Goal: Communication & Community: Participate in discussion

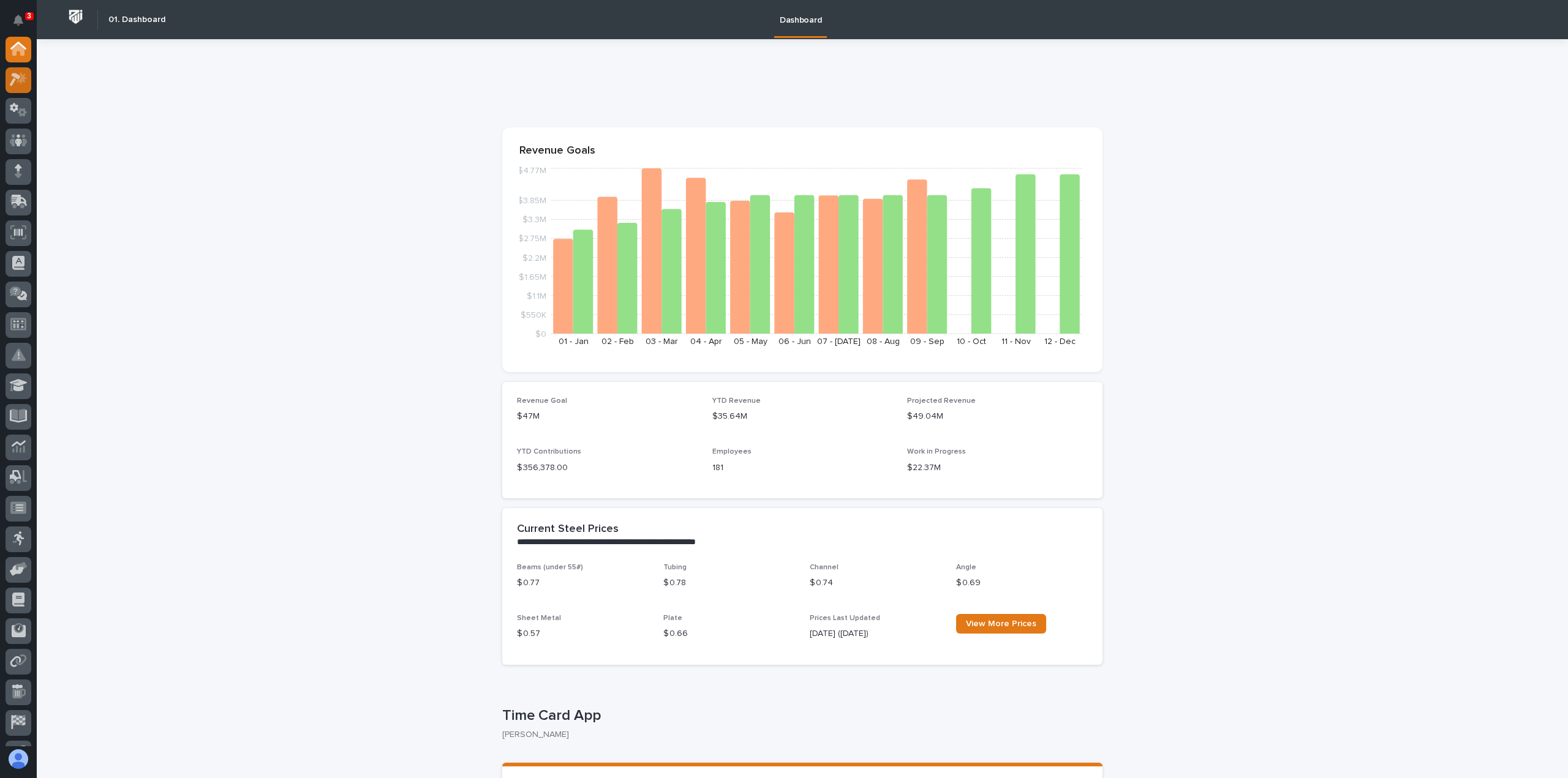
click at [25, 80] on icon at bounding box center [19, 79] width 18 height 14
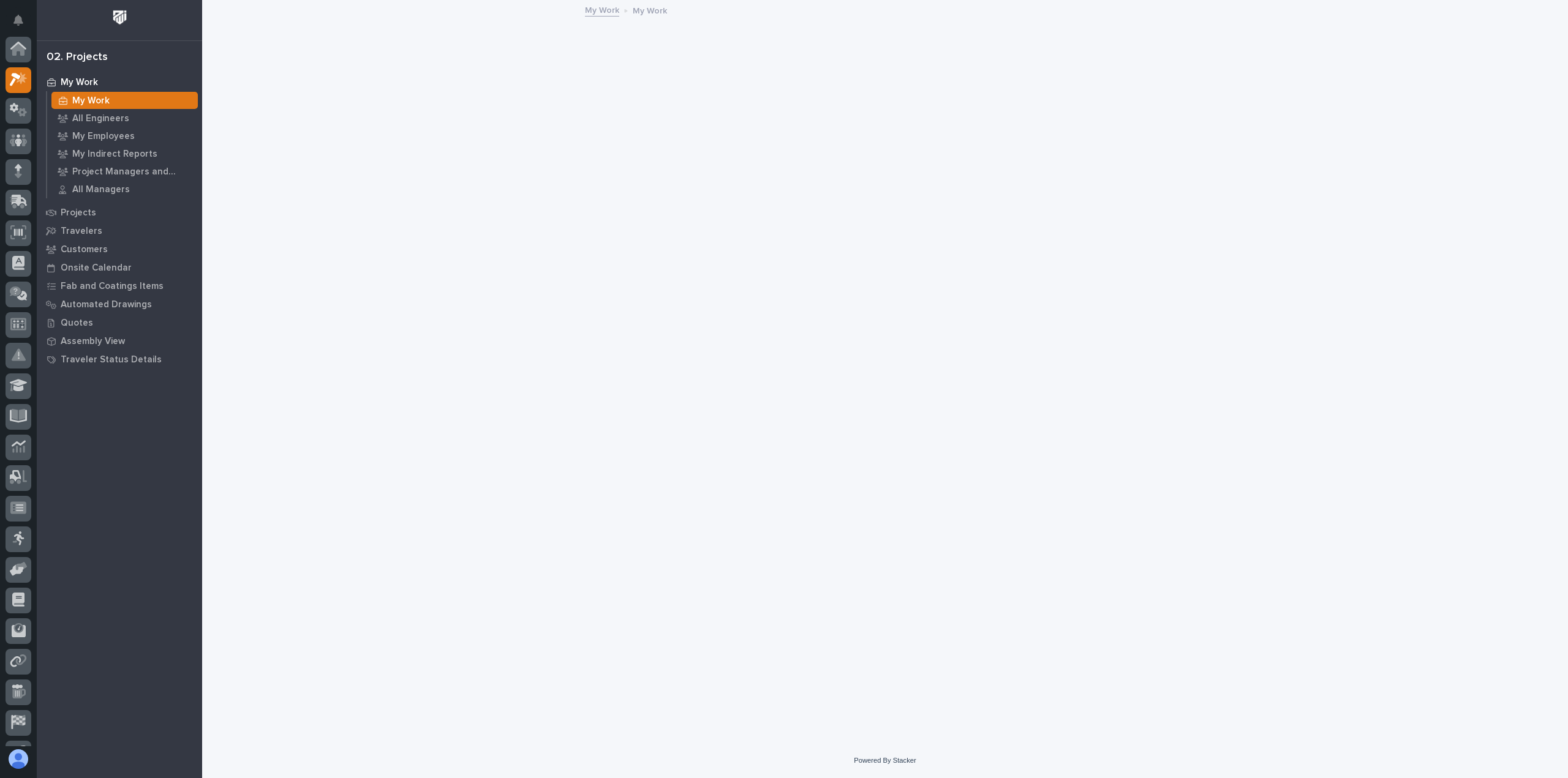
scroll to position [31, 0]
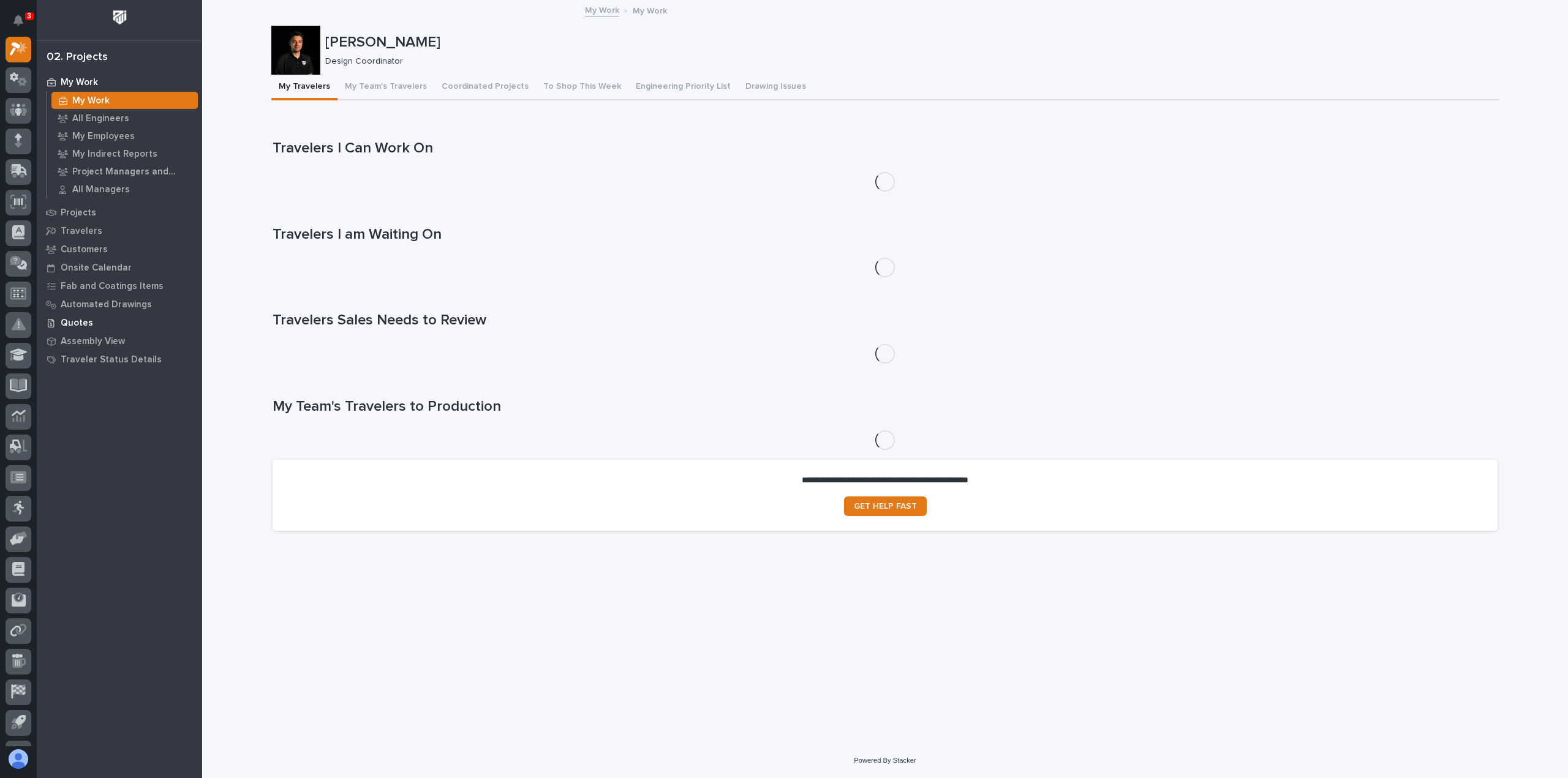
click at [92, 318] on div "Quotes" at bounding box center [119, 323] width 159 height 17
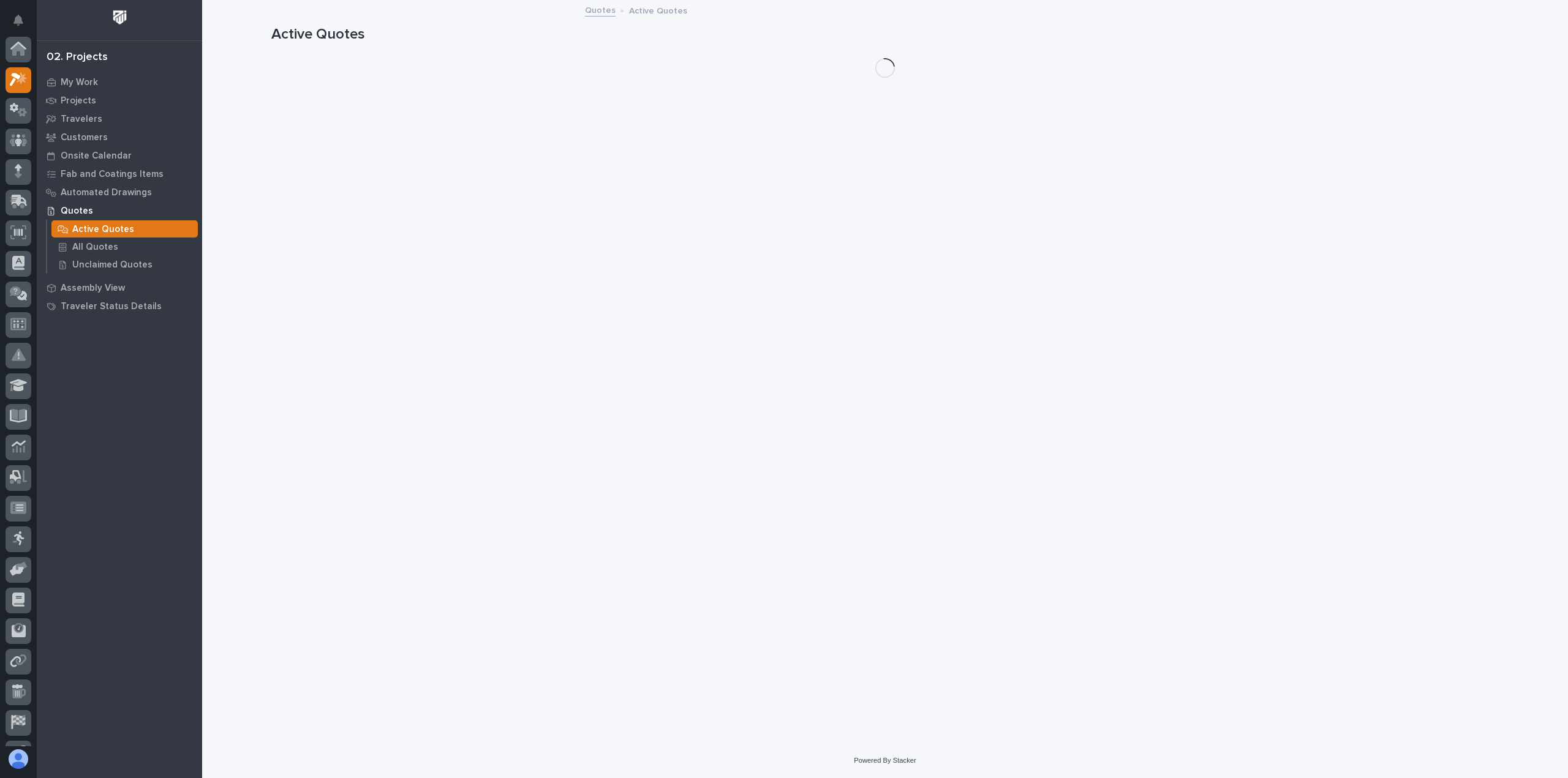
scroll to position [31, 0]
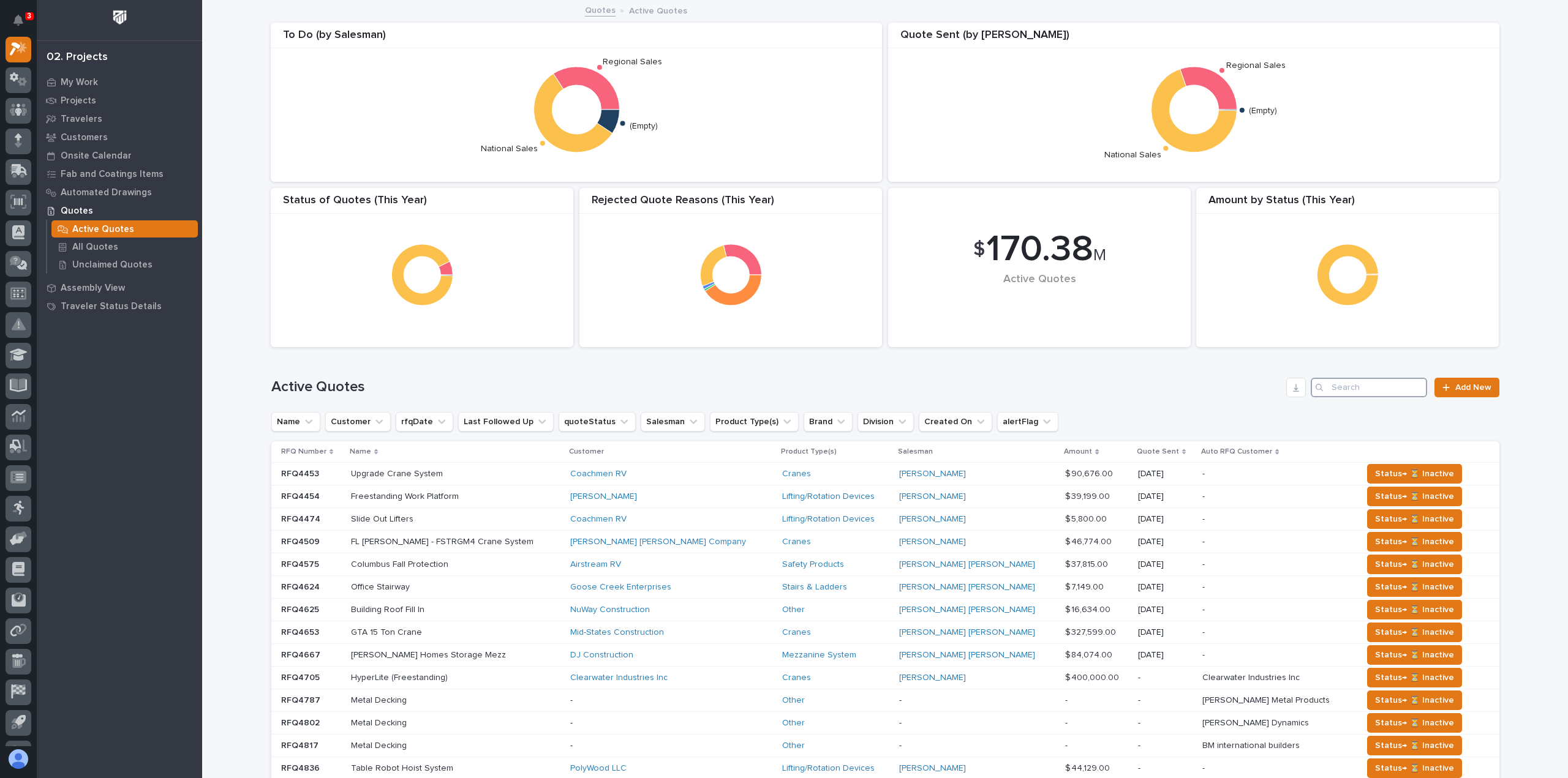
click at [1342, 389] on input "Search" at bounding box center [1369, 387] width 117 height 19
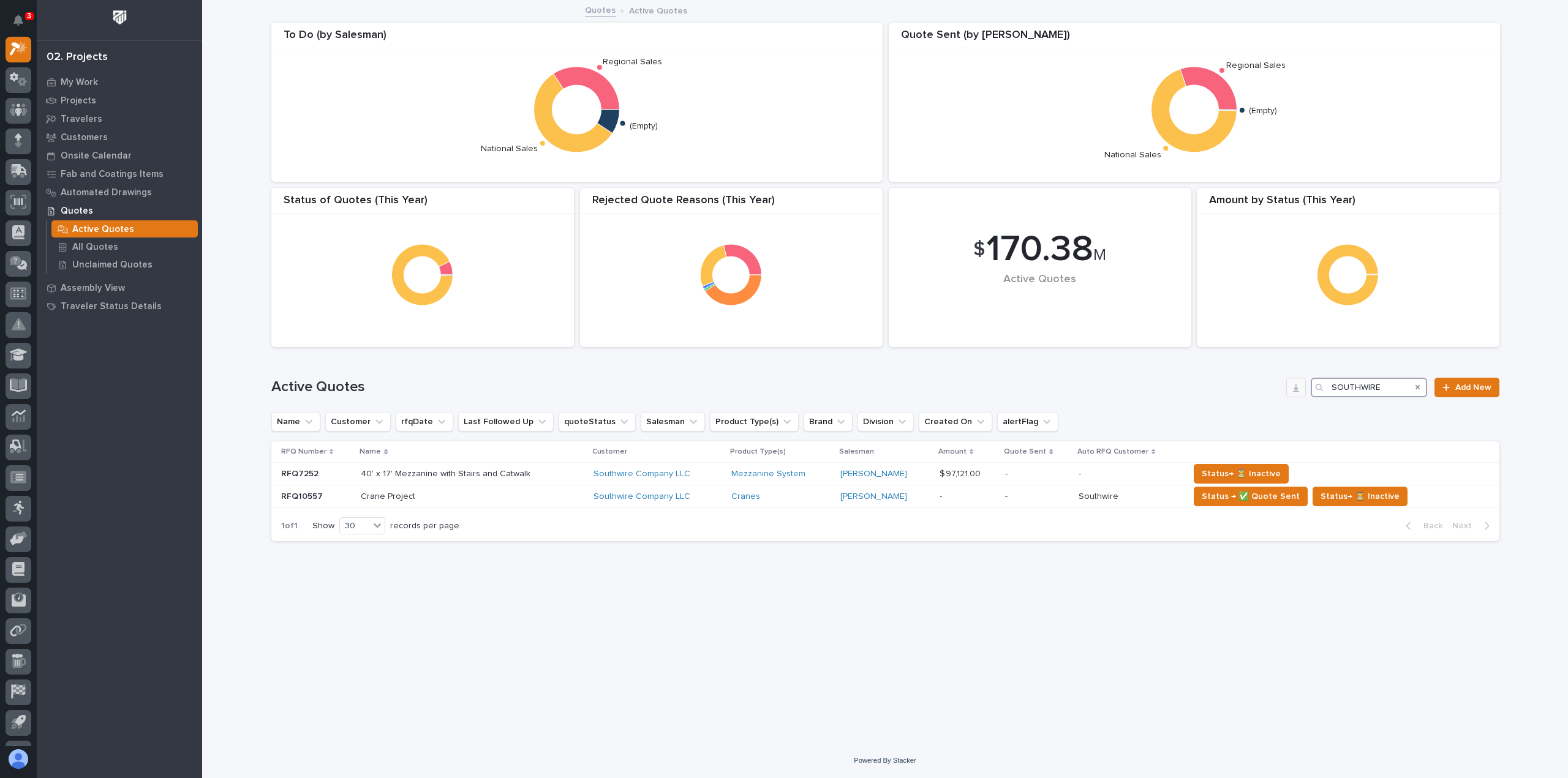
drag, startPoint x: 1399, startPoint y: 390, endPoint x: 1289, endPoint y: 388, distance: 110.0
click at [1290, 388] on div "Active Quotes SOUTHWIRE Add New" at bounding box center [885, 387] width 1228 height 19
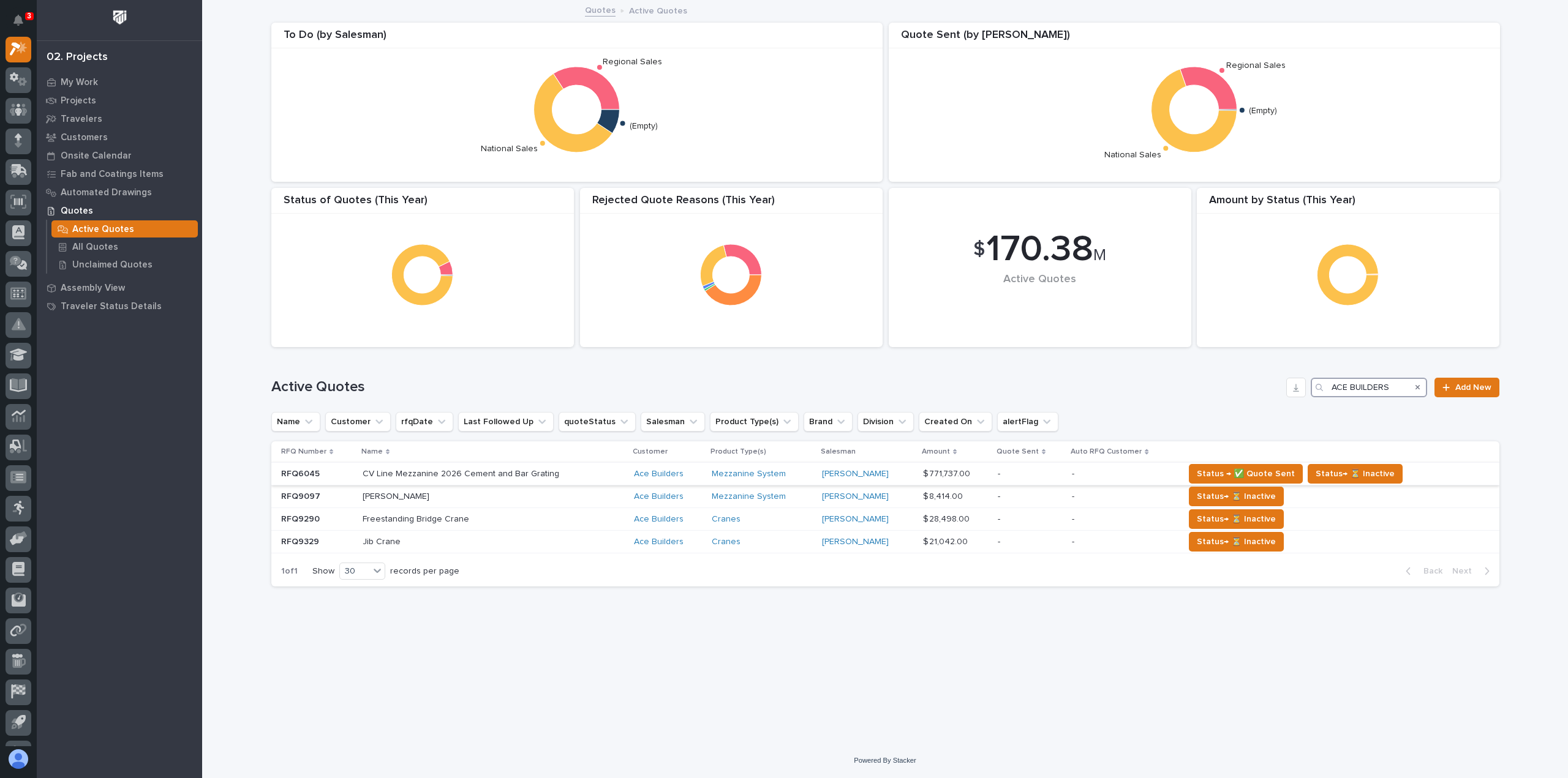
type input "ACE BUILDERS"
click at [600, 481] on div "CV Line Mezzanine 2026 Cement and Bar Grating CV Line Mezzanine 2026 Cement and…" at bounding box center [493, 474] width 261 height 20
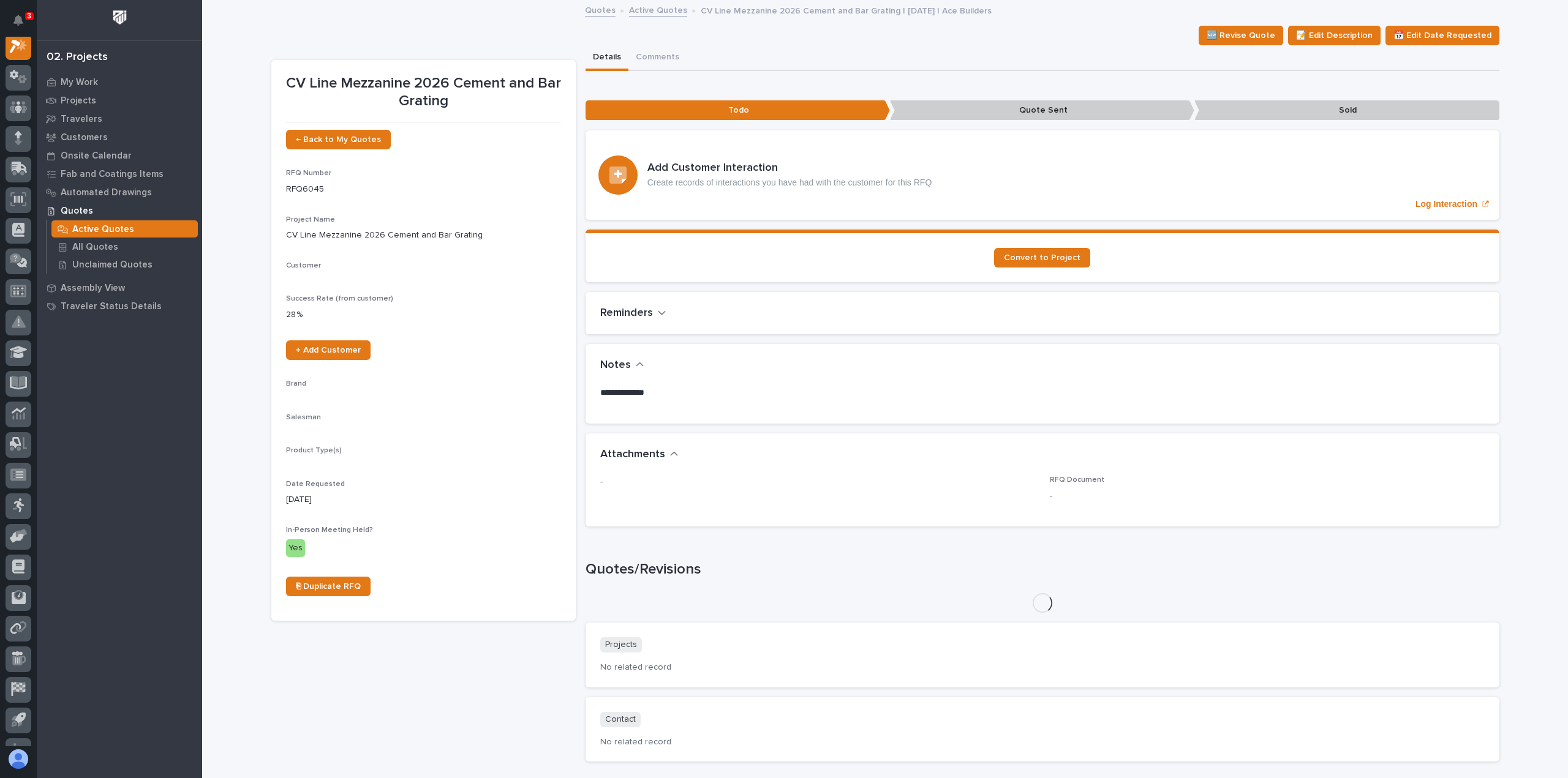
scroll to position [31, 0]
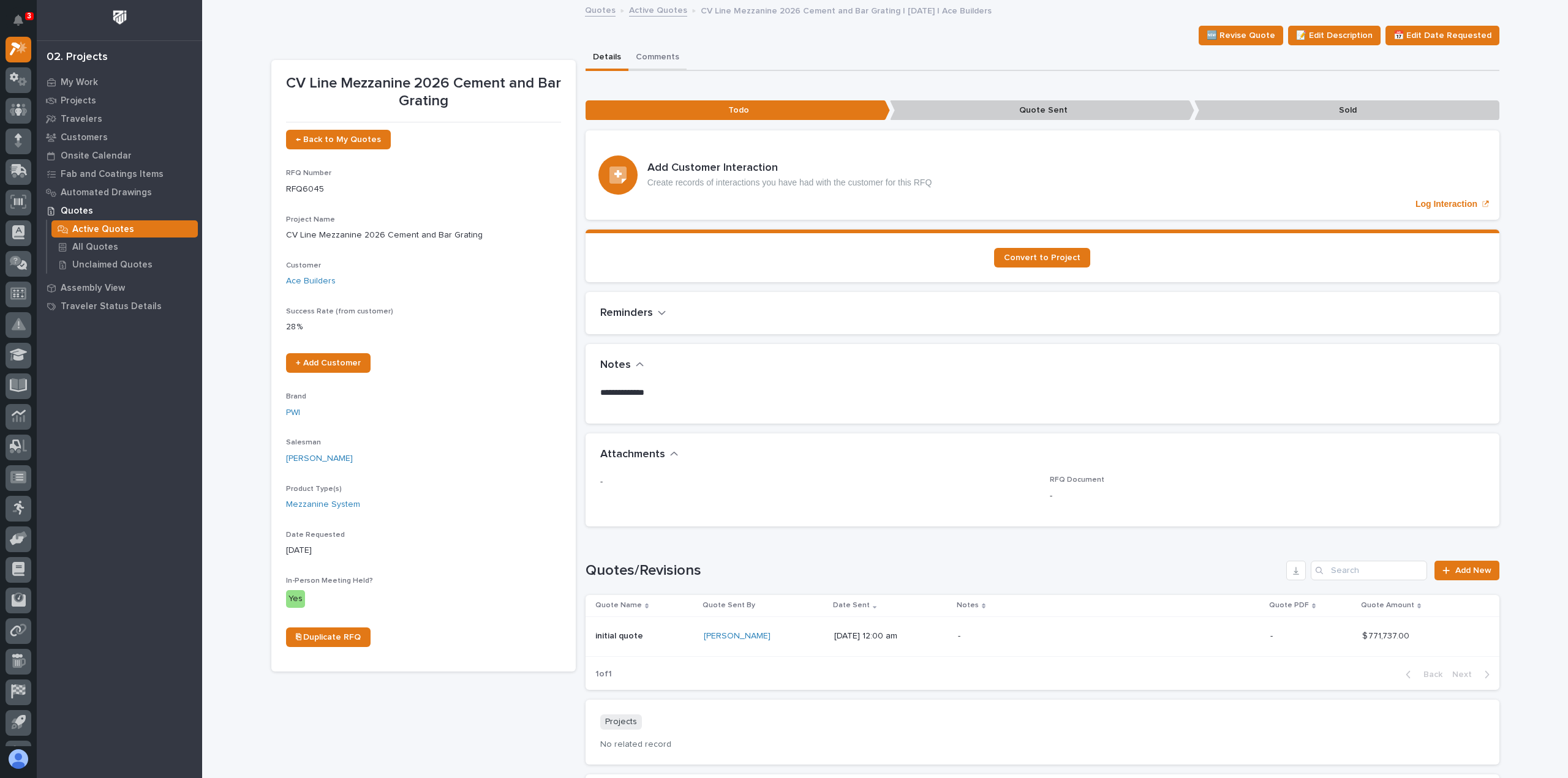
click at [669, 64] on button "Comments" at bounding box center [657, 58] width 58 height 25
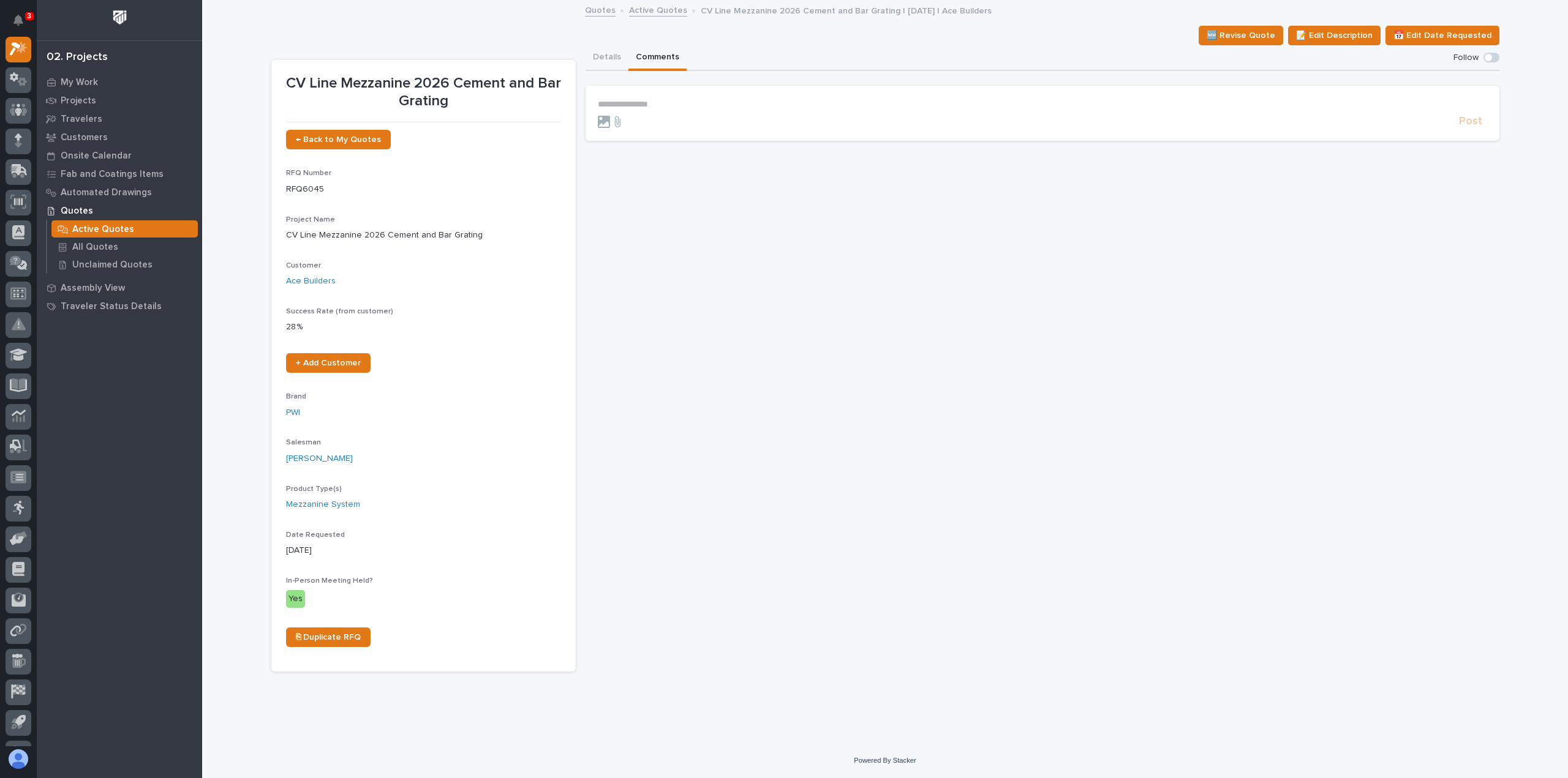
click at [619, 62] on button "Details" at bounding box center [607, 58] width 43 height 25
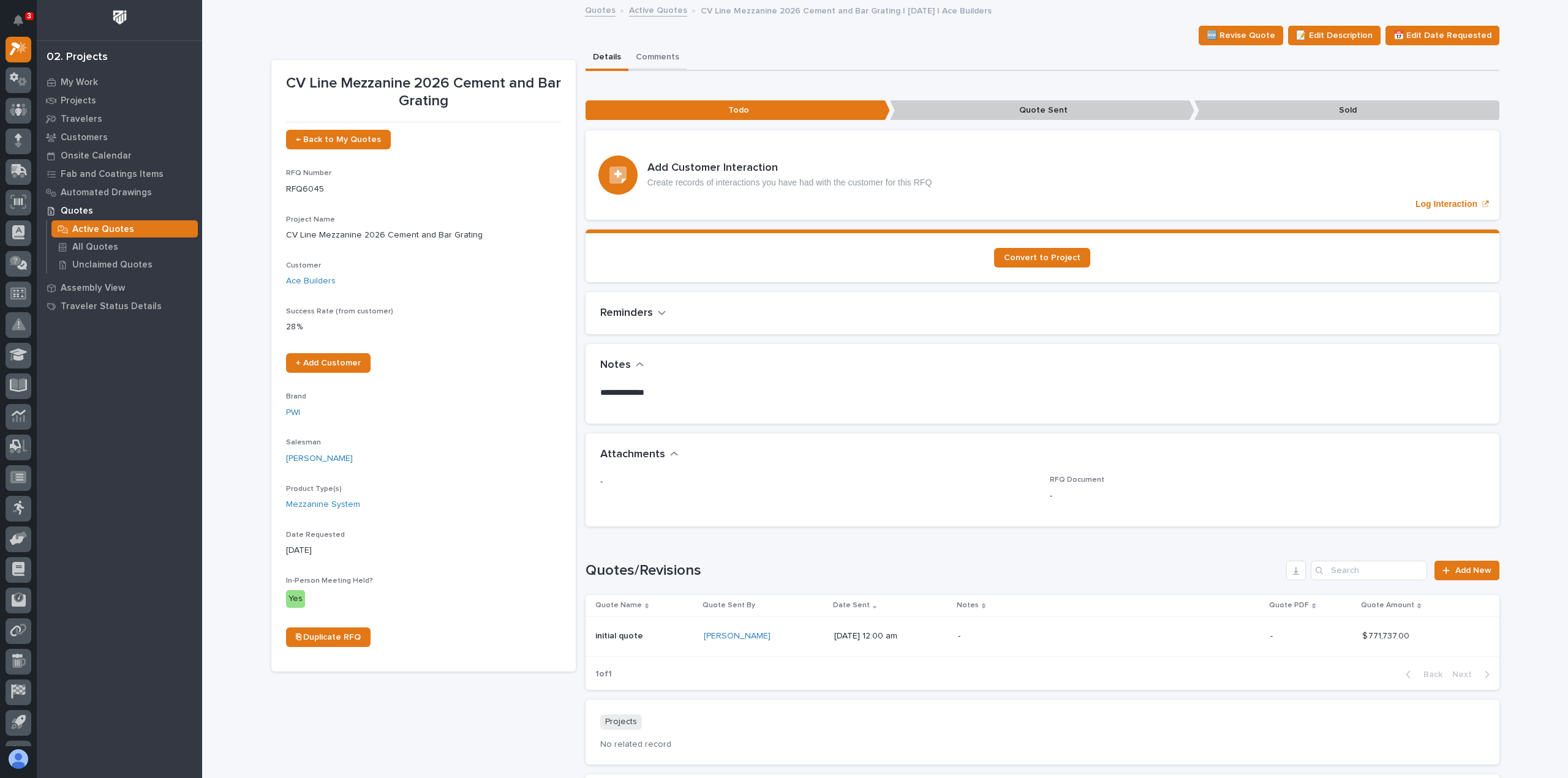
click at [654, 60] on button "Comments" at bounding box center [657, 58] width 58 height 25
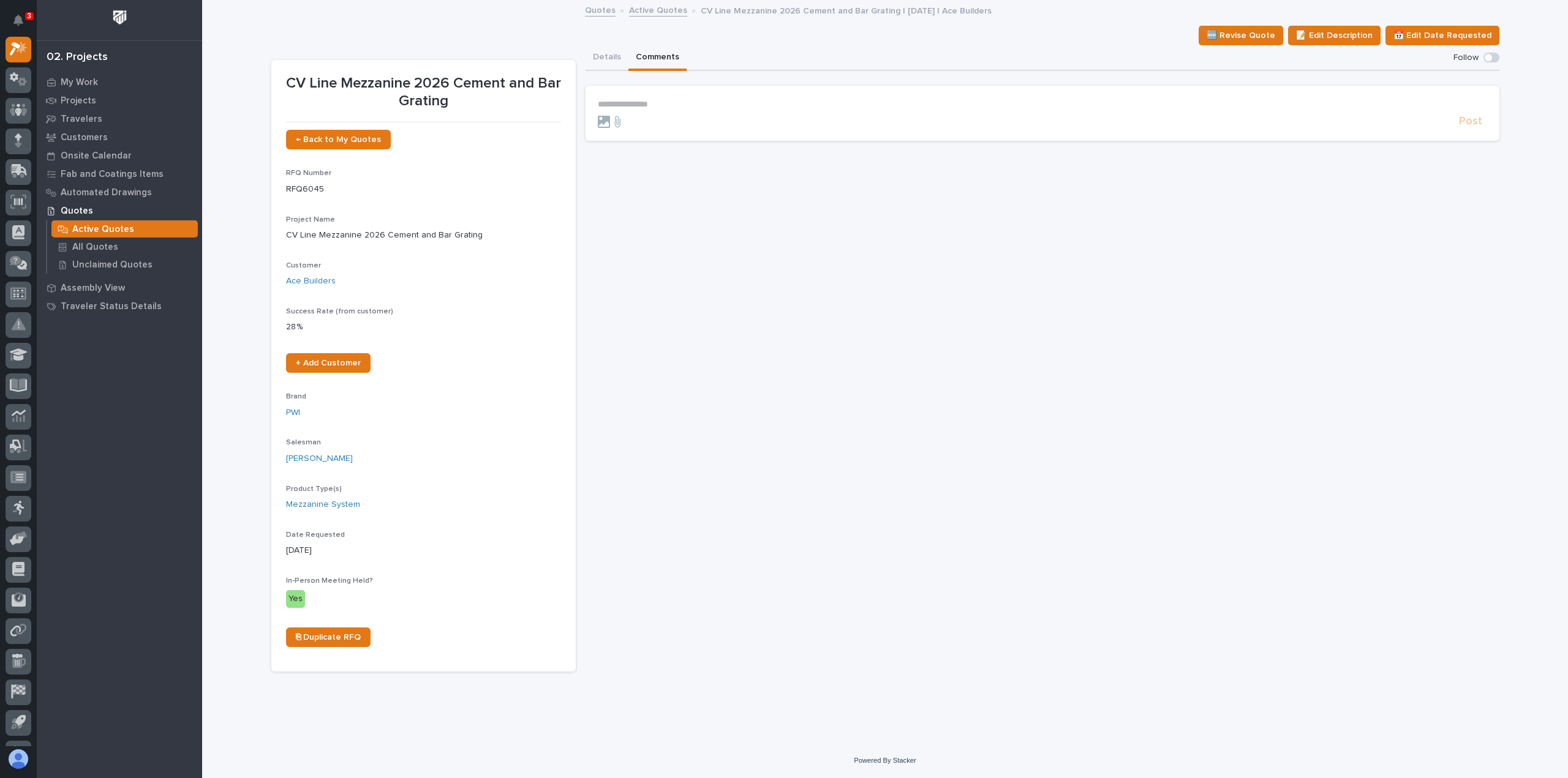
click at [640, 102] on p "**********" at bounding box center [1042, 104] width 889 height 11
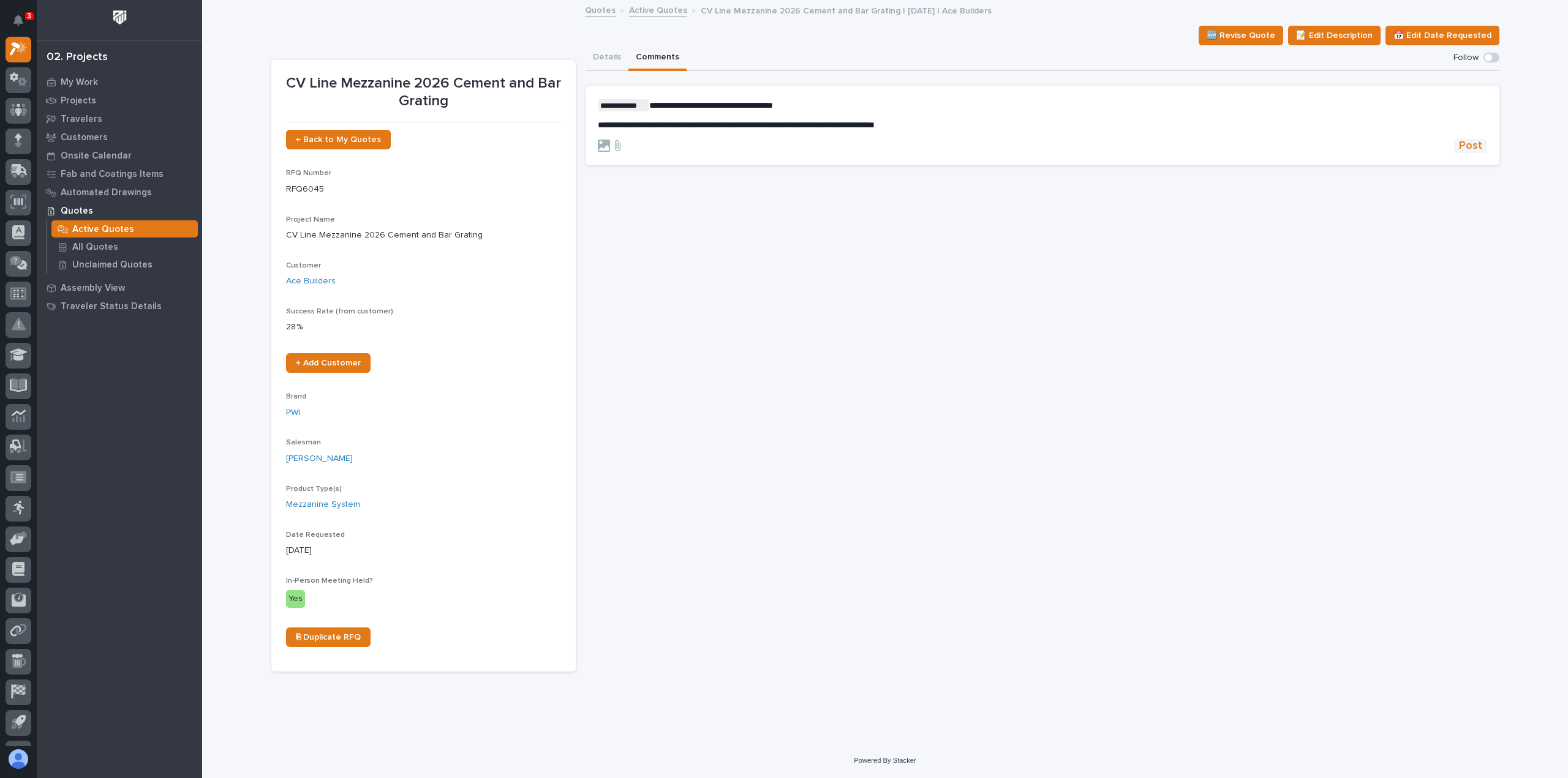
click at [1478, 144] on span "Post" at bounding box center [1470, 146] width 23 height 14
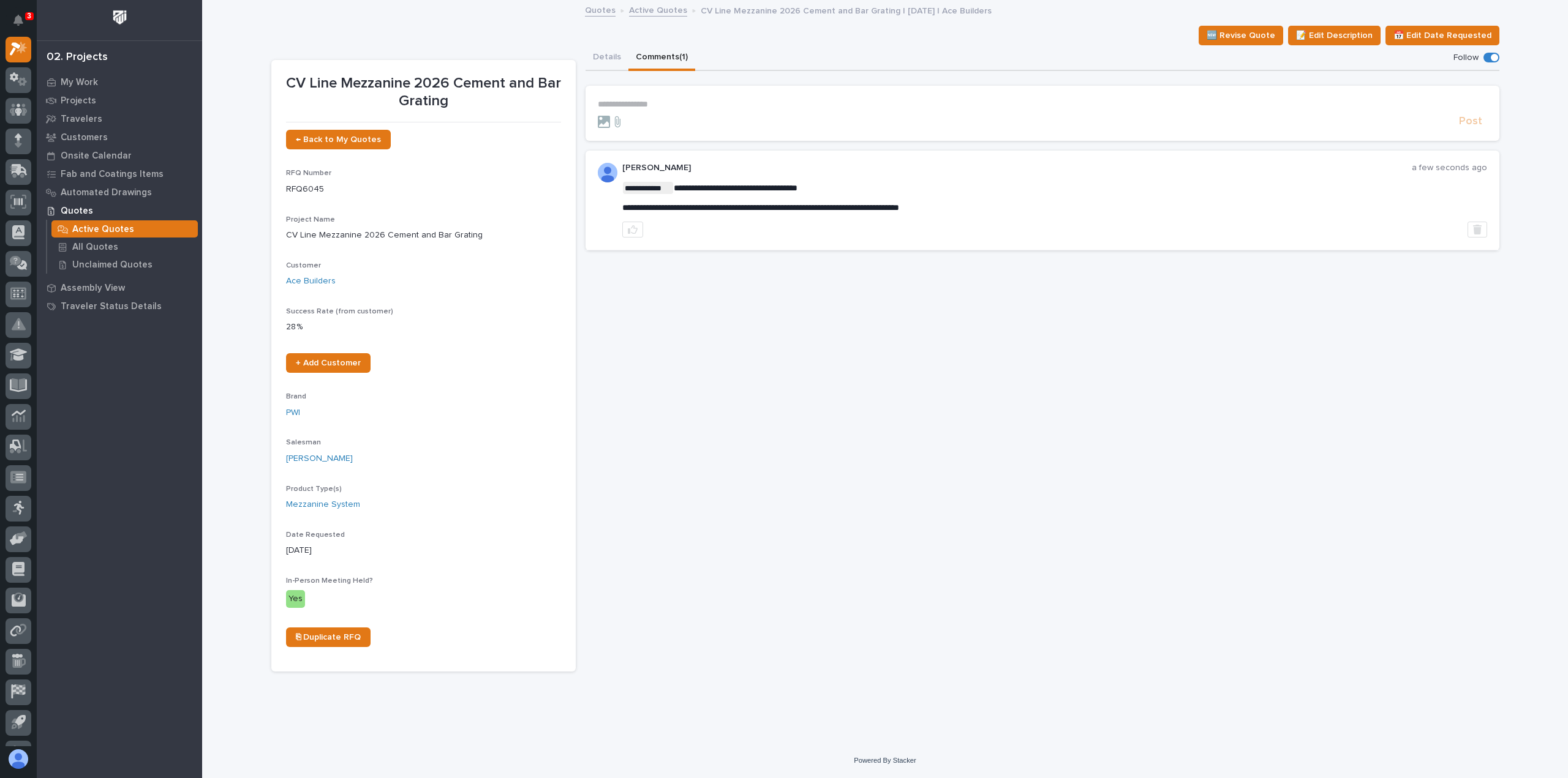
click at [537, 569] on div "← Back to My Quotes RFQ Number RFQ6045 Project Name CV Line Mezzanine 2026 Ceme…" at bounding box center [423, 393] width 275 height 527
click at [664, 104] on p "**********" at bounding box center [1042, 104] width 889 height 11
